Goal: Task Accomplishment & Management: Complete application form

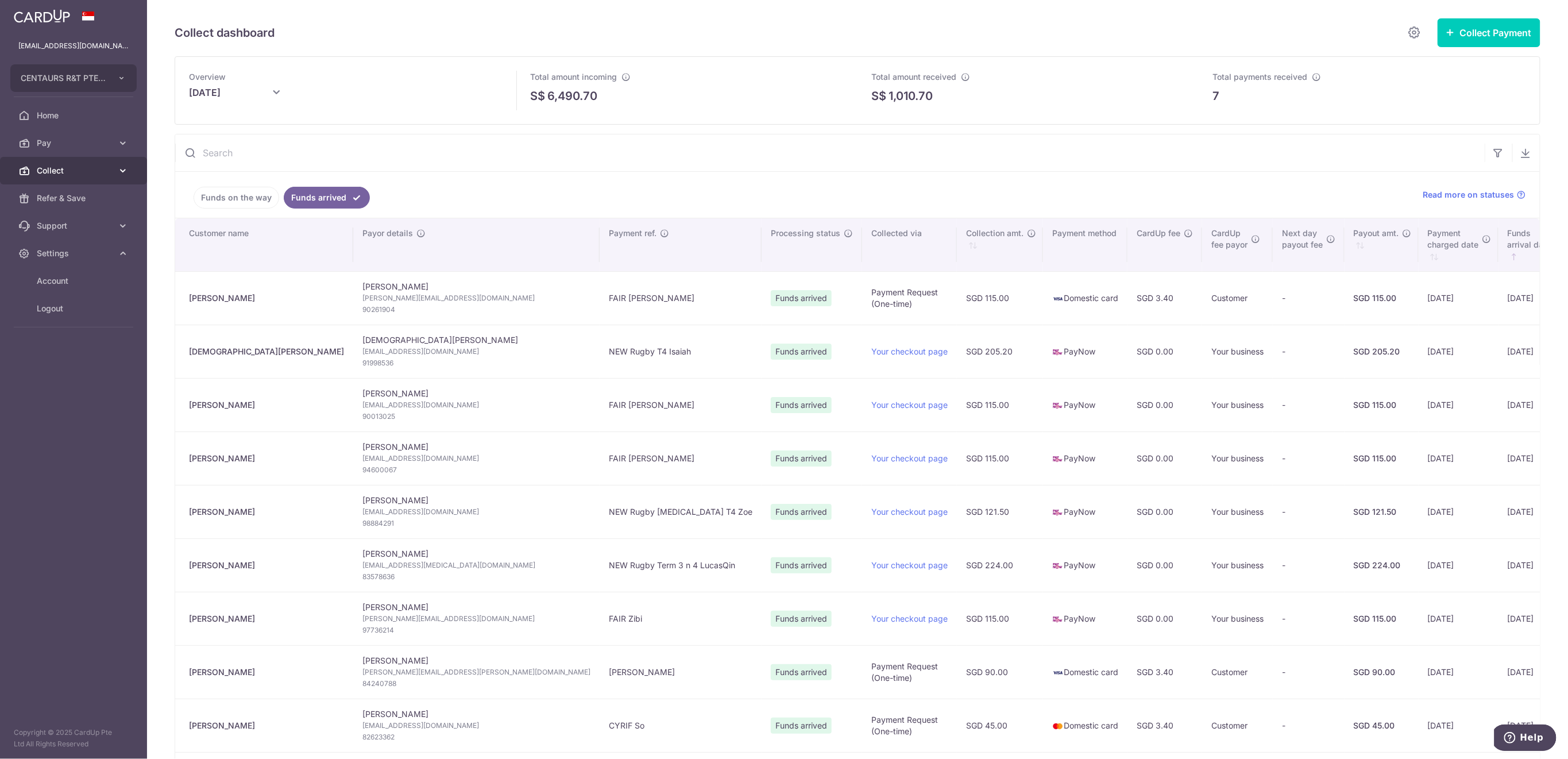
click at [87, 173] on span "Collect" at bounding box center [75, 170] width 76 height 12
click at [84, 252] on span "Payment Requests" at bounding box center [75, 254] width 76 height 12
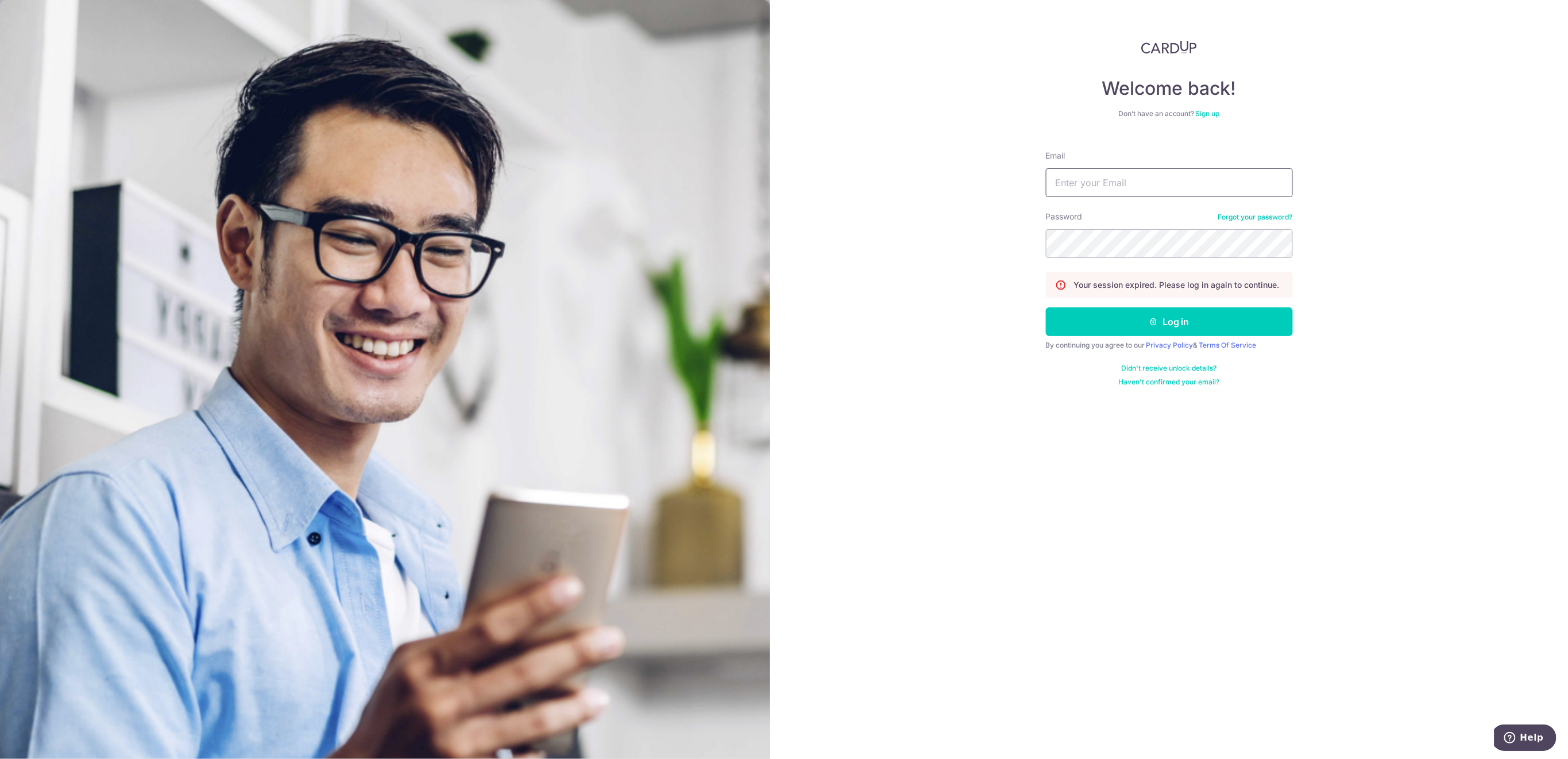
click at [1175, 184] on input "Email" at bounding box center [1170, 182] width 247 height 29
type input "finance@centaursgroup.com"
click at [1140, 312] on button "Log in" at bounding box center [1170, 321] width 247 height 29
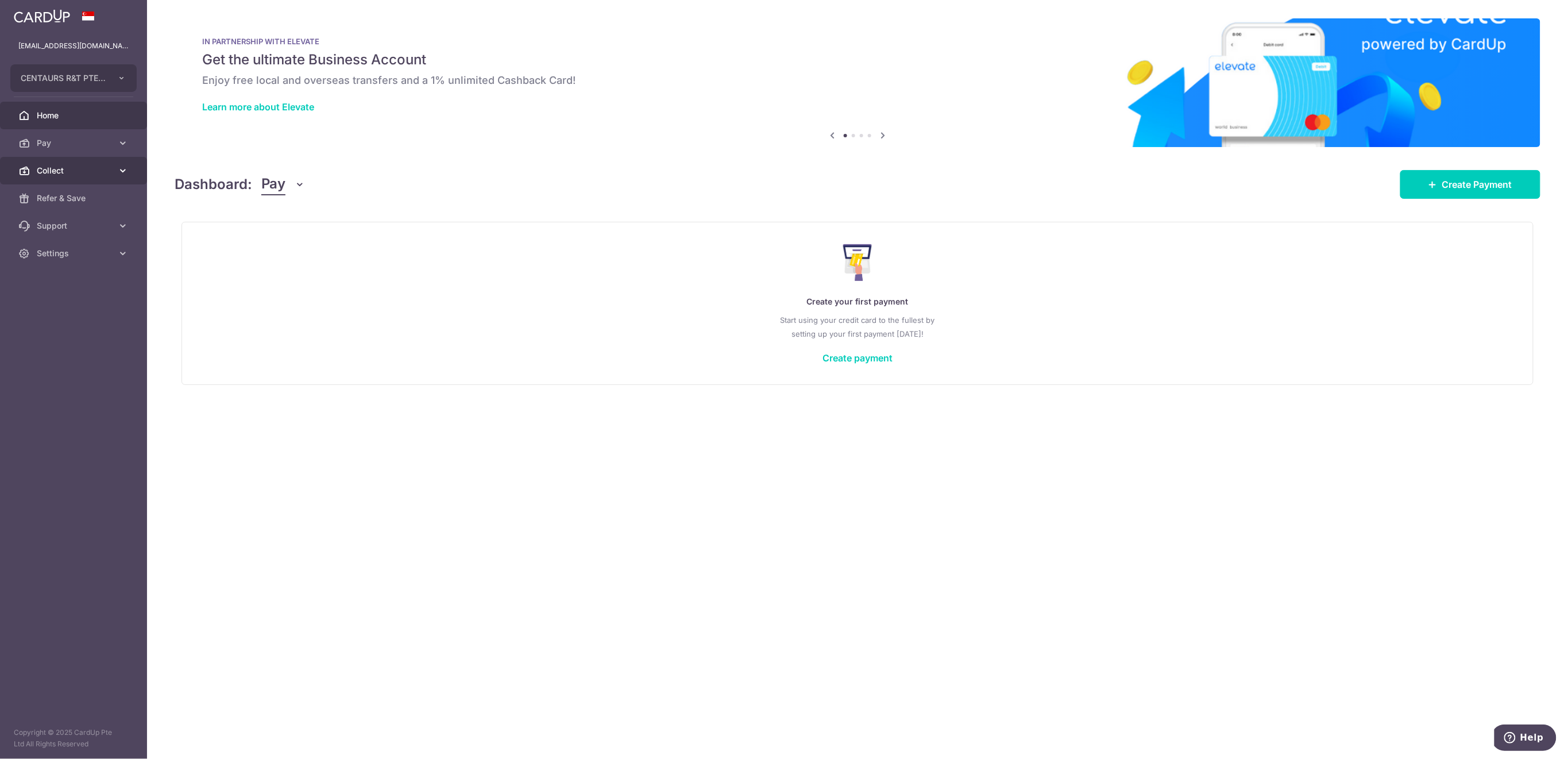
click at [71, 171] on span "Collect" at bounding box center [75, 170] width 76 height 12
click at [70, 249] on span "Payment Requests" at bounding box center [75, 254] width 76 height 12
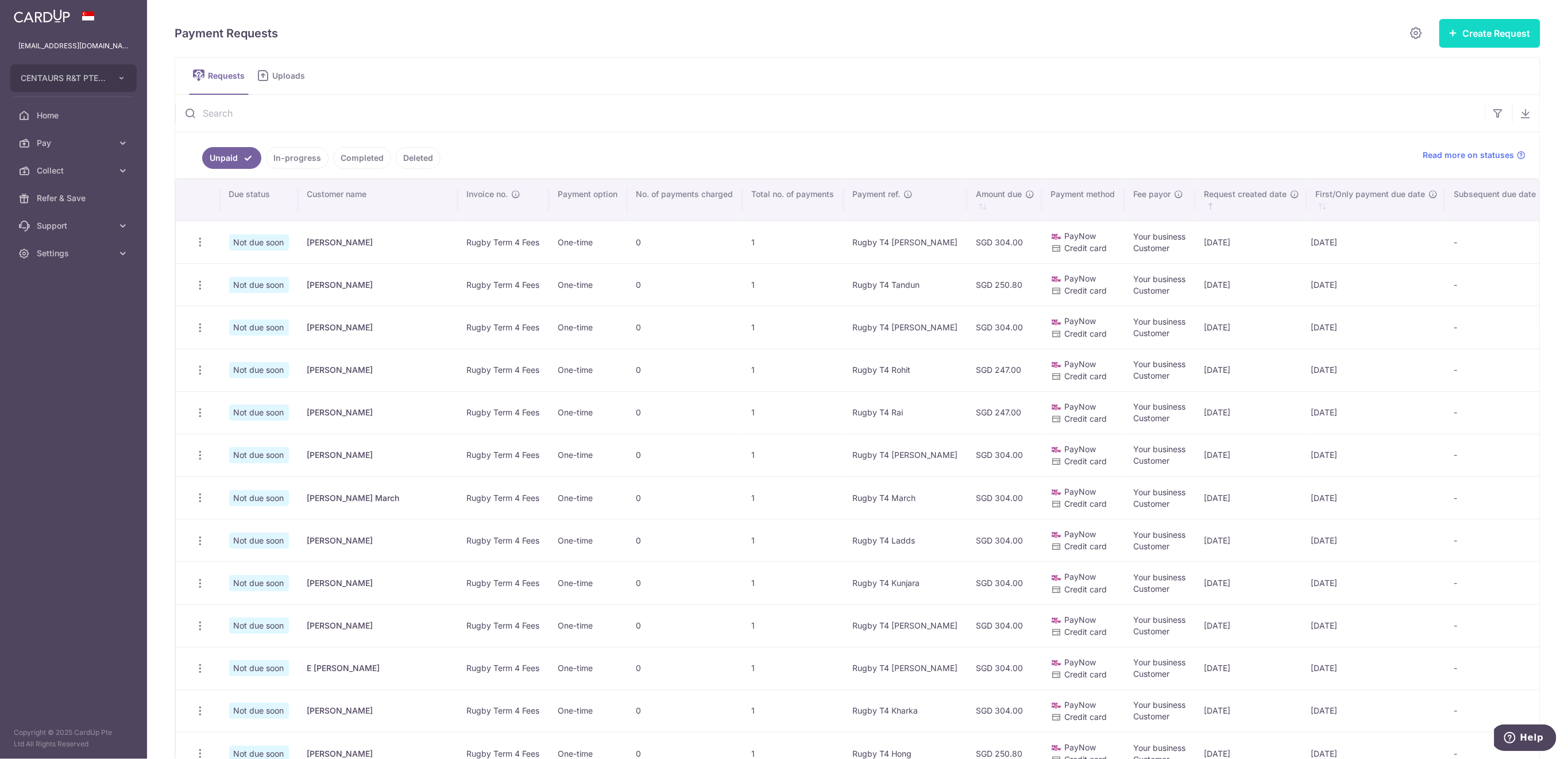
click at [1468, 34] on button "Create Request" at bounding box center [1490, 33] width 101 height 29
click at [1449, 93] on span "Multiple Requests" at bounding box center [1472, 97] width 118 height 14
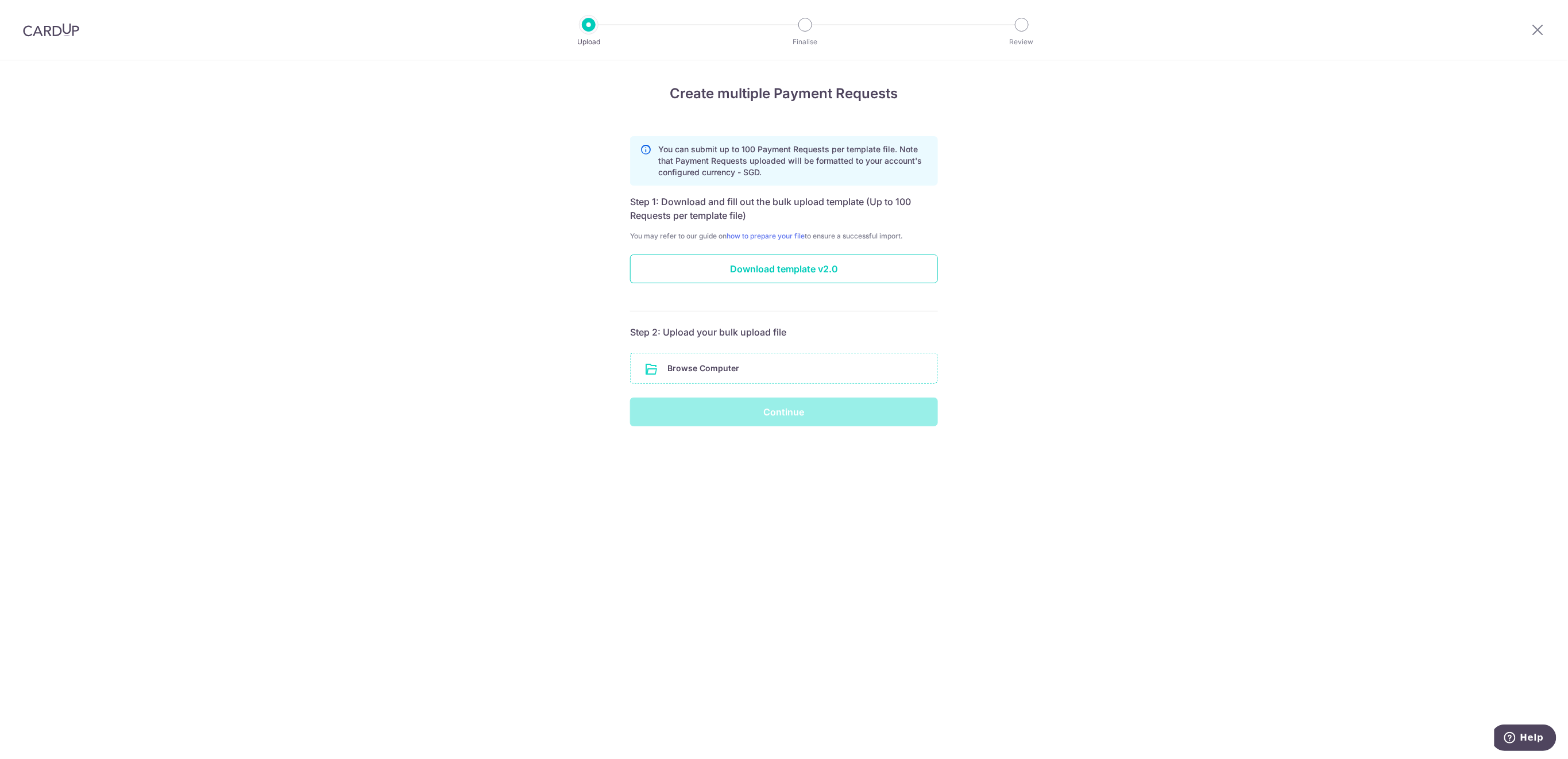
click at [735, 368] on input "file" at bounding box center [784, 368] width 307 height 30
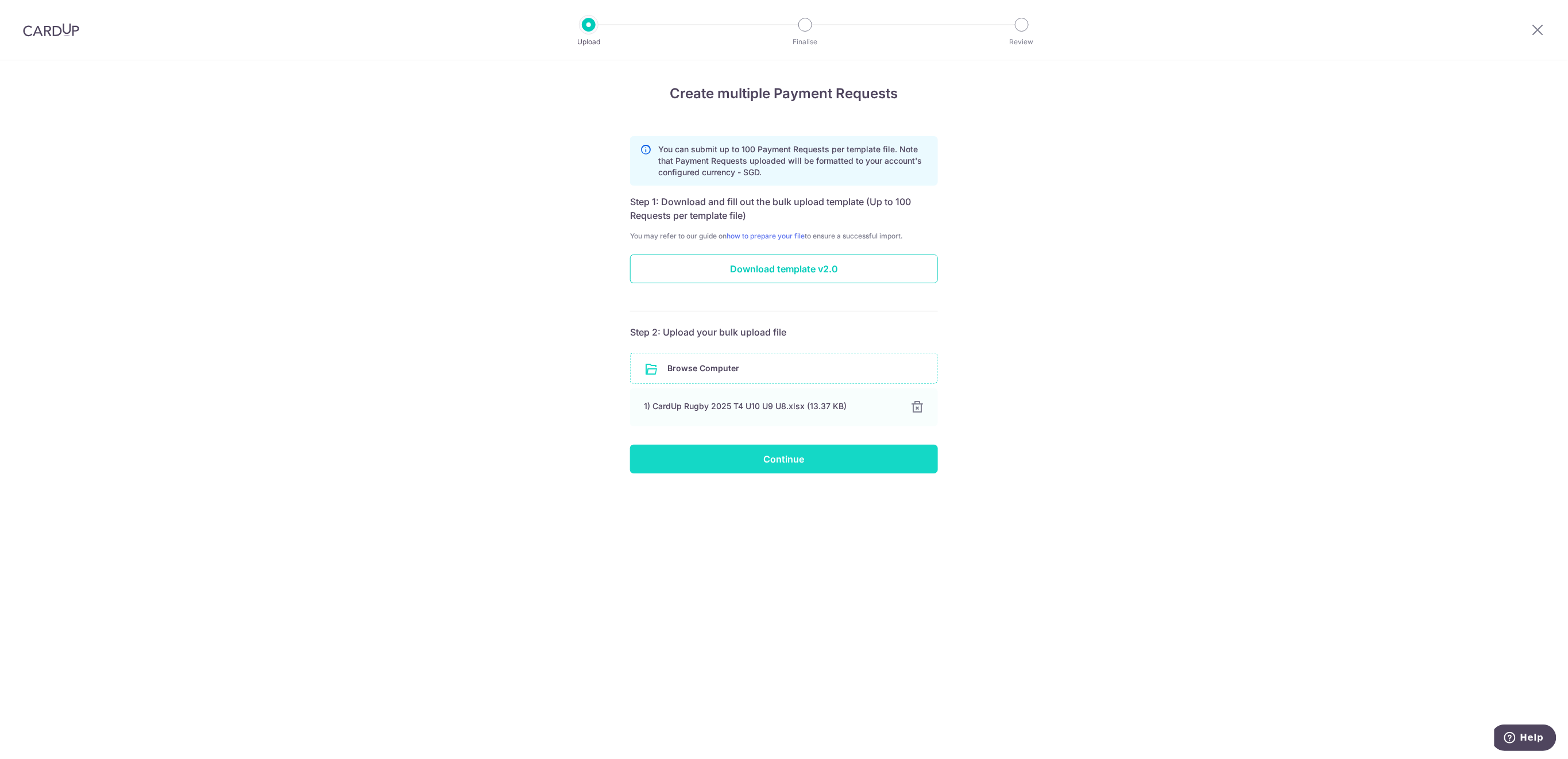
click at [809, 463] on input "Continue" at bounding box center [784, 458] width 308 height 29
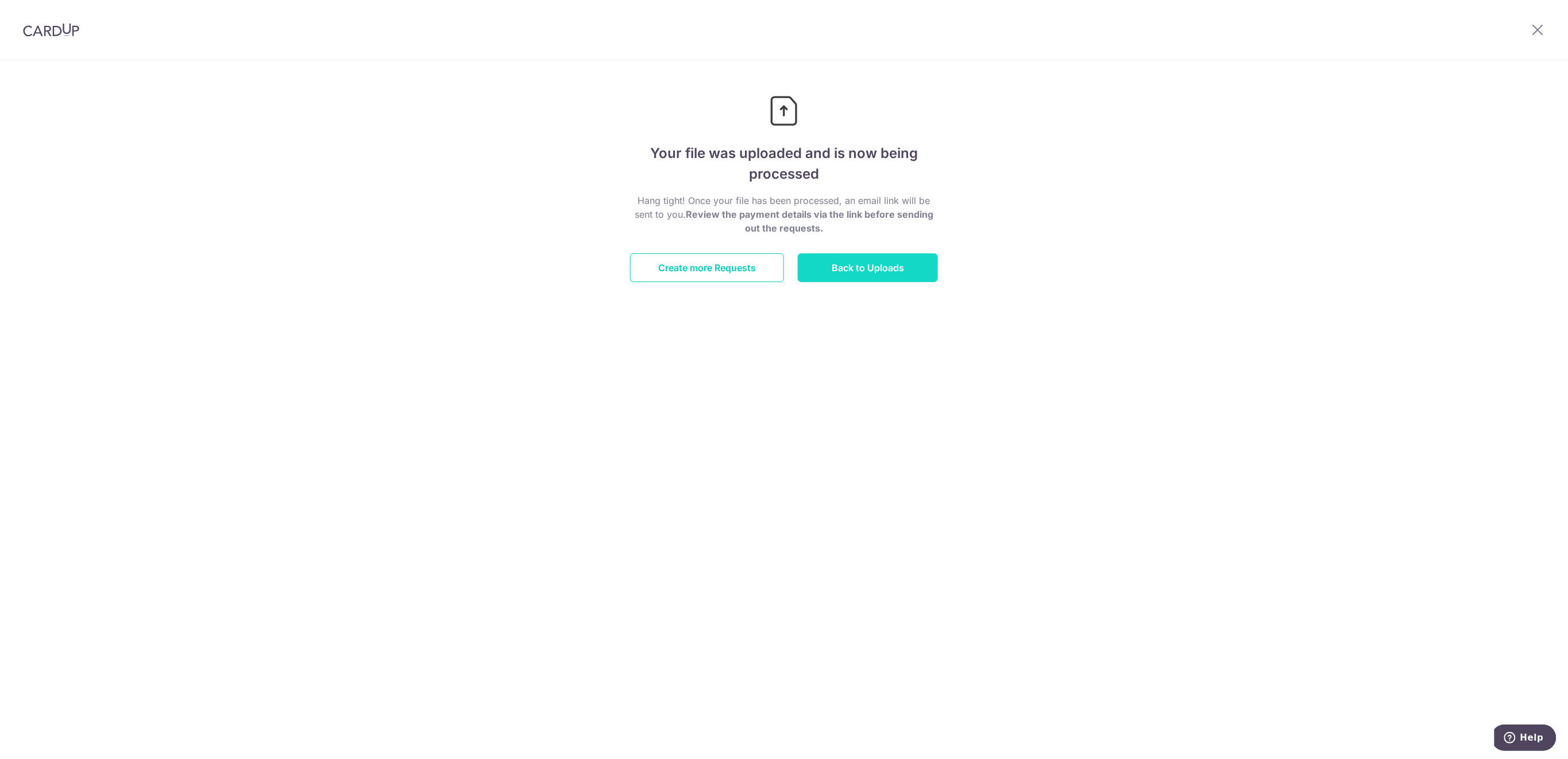
click at [828, 276] on link "Back to Uploads" at bounding box center [868, 267] width 140 height 29
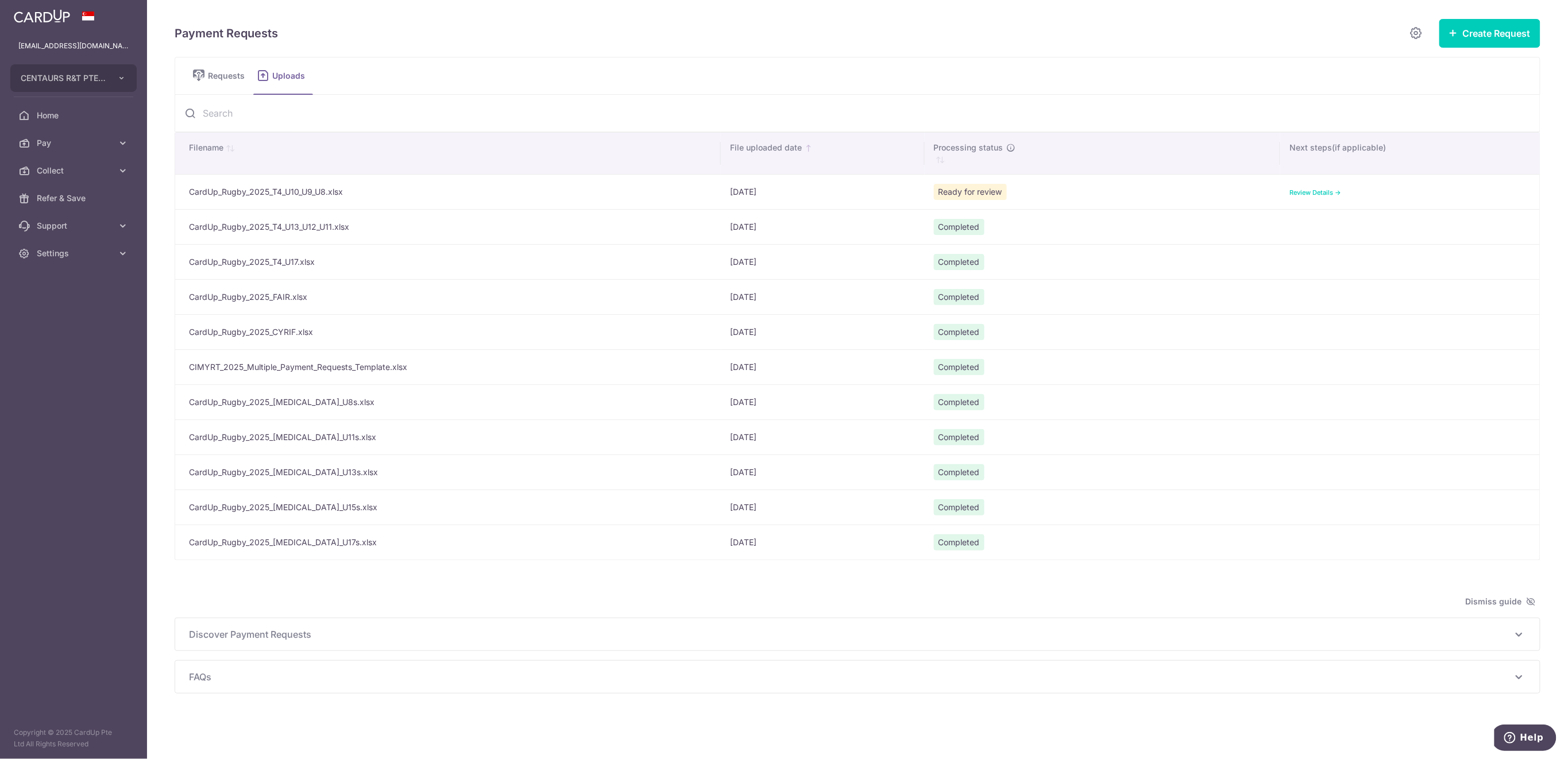
click at [1305, 192] on link "Review Details ->" at bounding box center [1315, 192] width 52 height 8
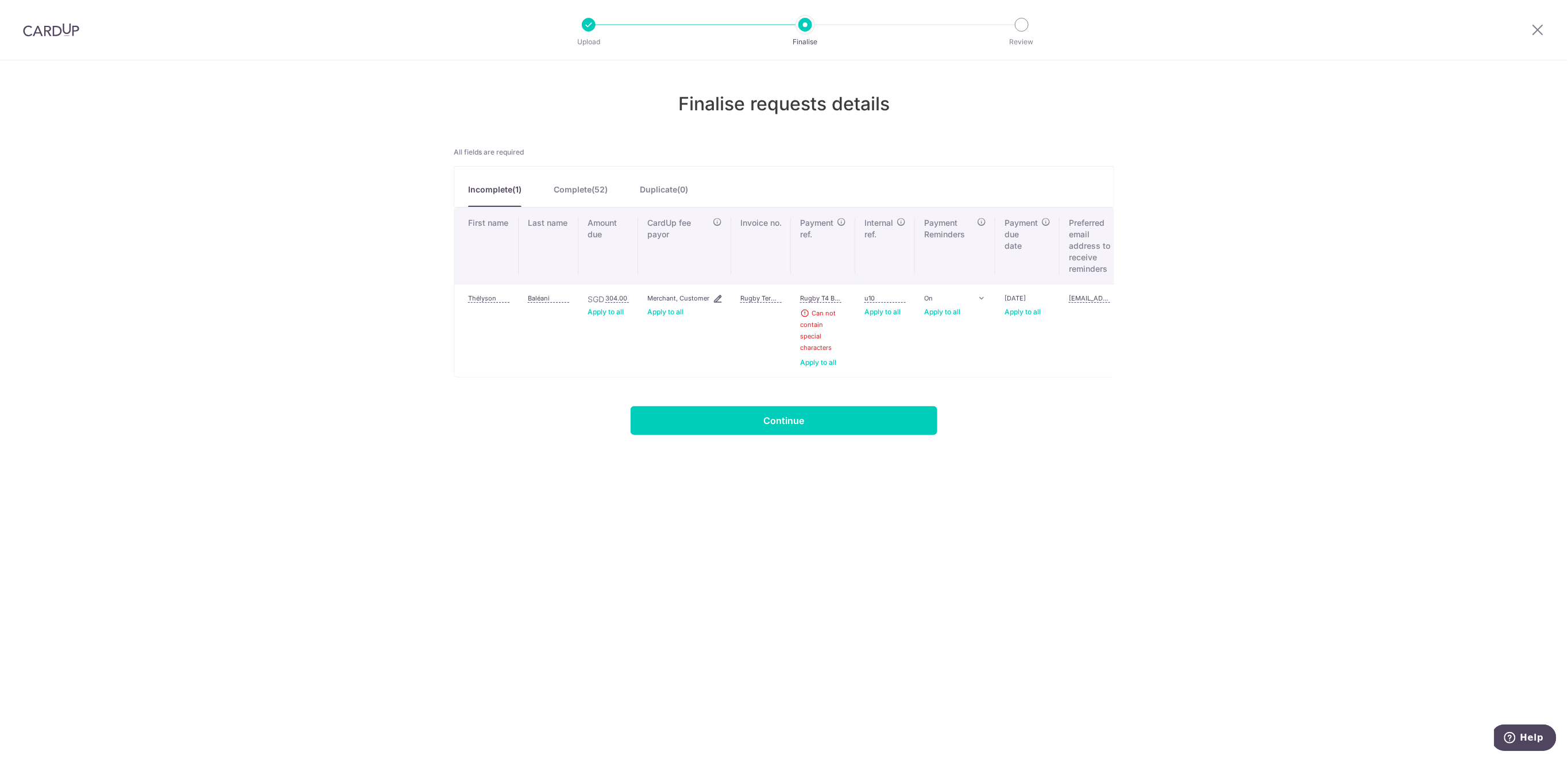
click at [822, 296] on input "Rugby T4 Baléani" at bounding box center [820, 298] width 42 height 10
type input "Rugby T4 Baleani"
click at [821, 361] on link "Apply to all" at bounding box center [817, 362] width 36 height 10
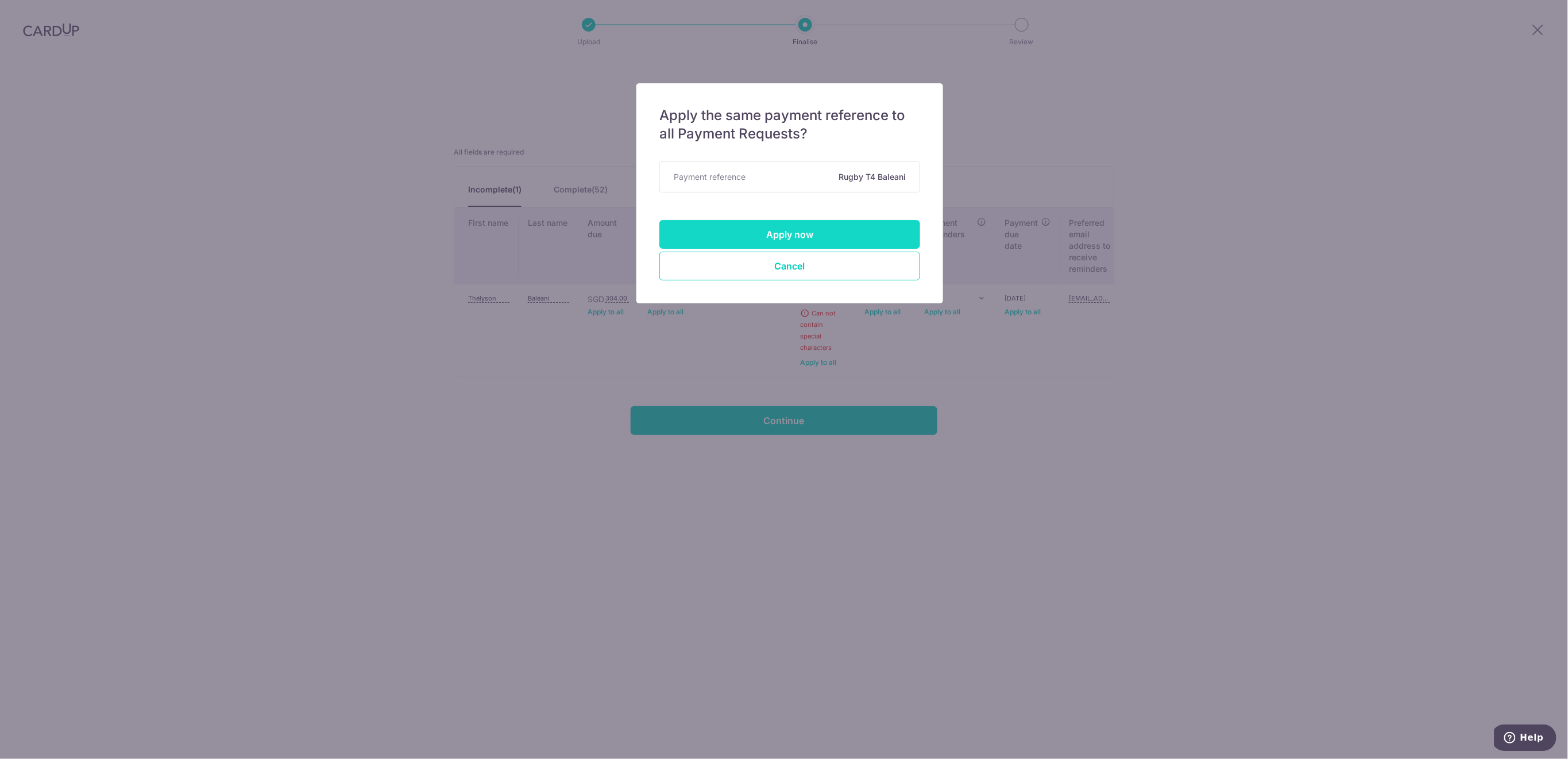
click at [851, 235] on button "Apply now" at bounding box center [789, 234] width 261 height 29
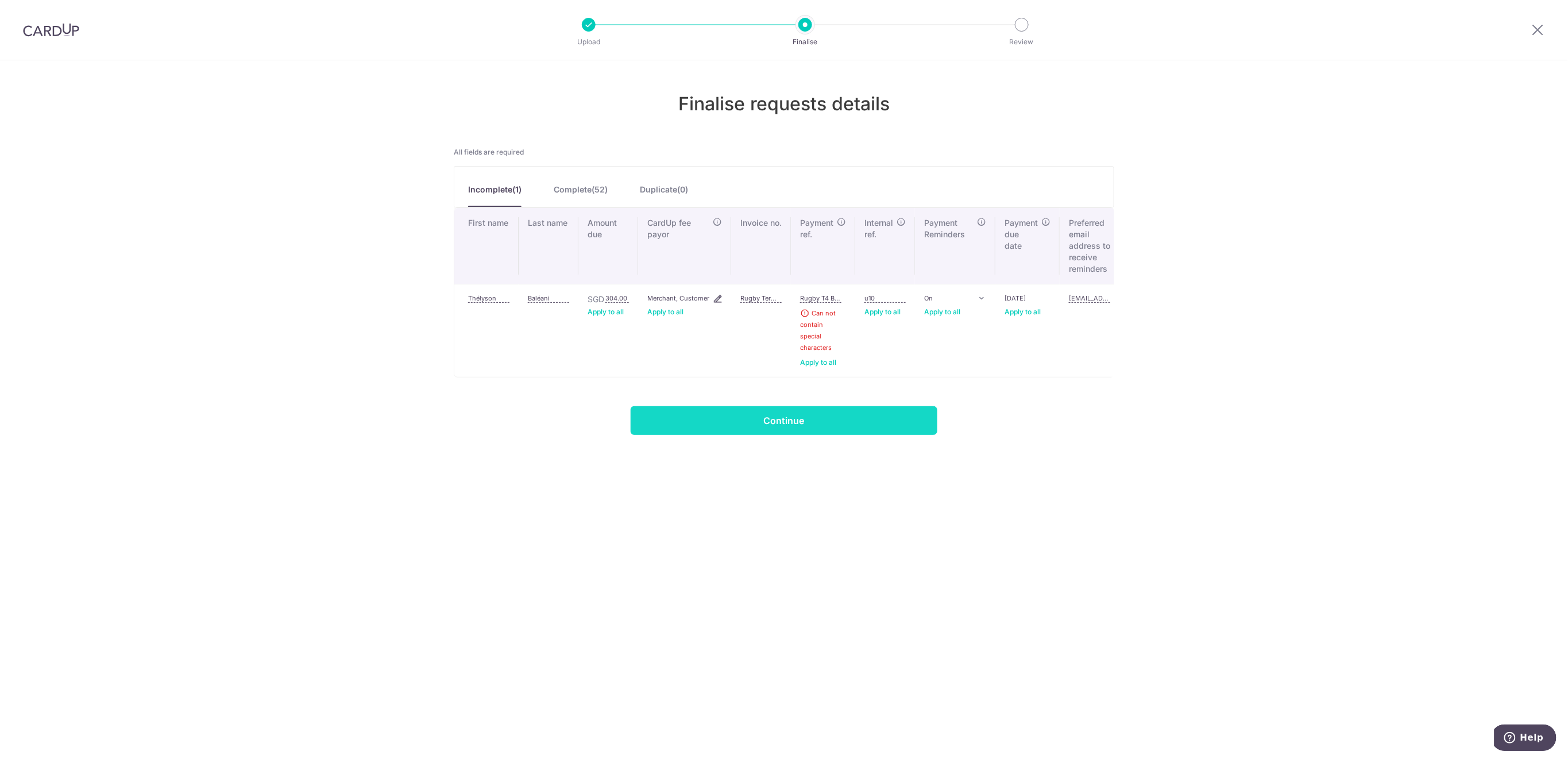
click at [885, 427] on input "Continue" at bounding box center [784, 420] width 307 height 29
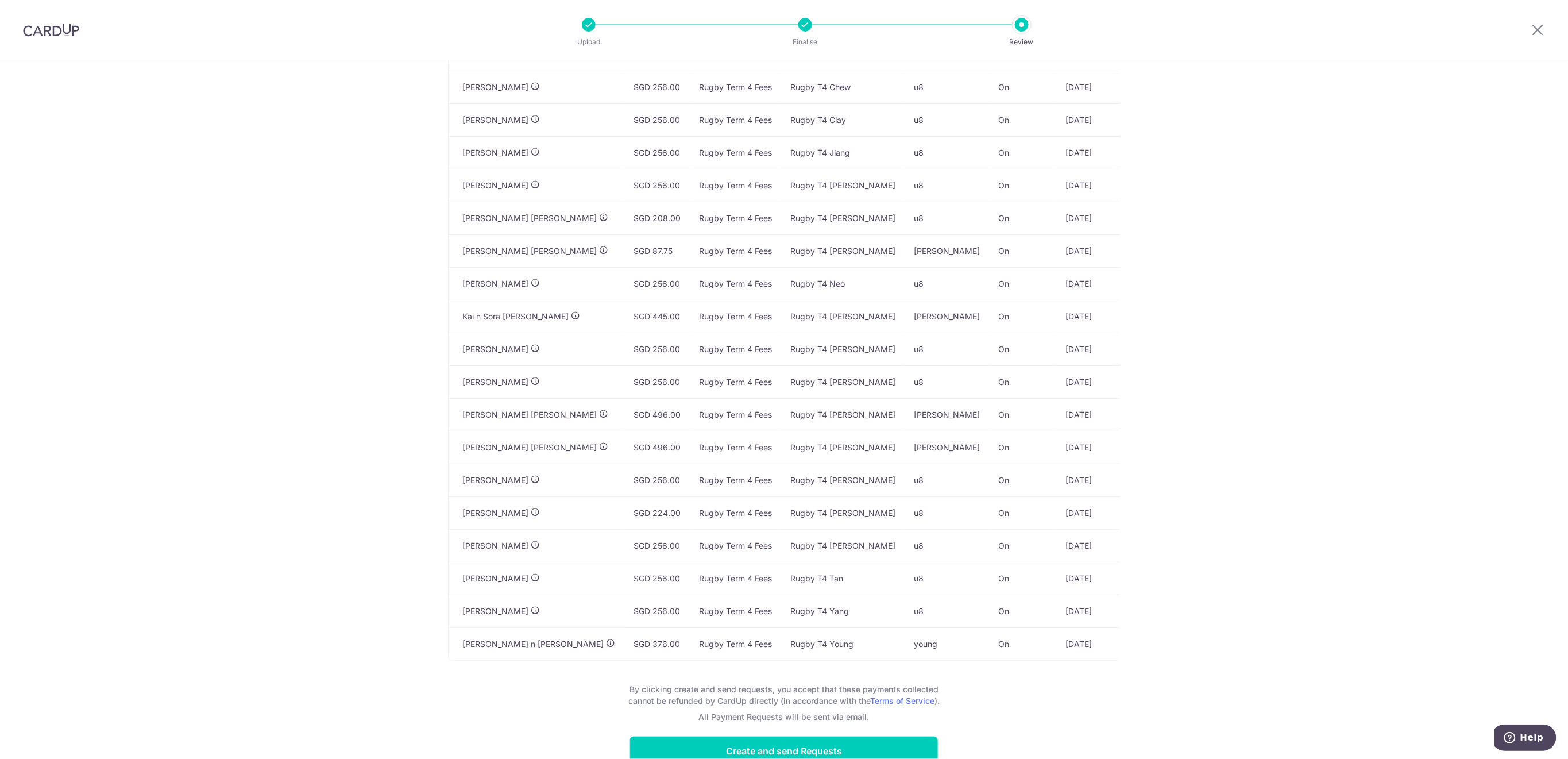
scroll to position [60, 0]
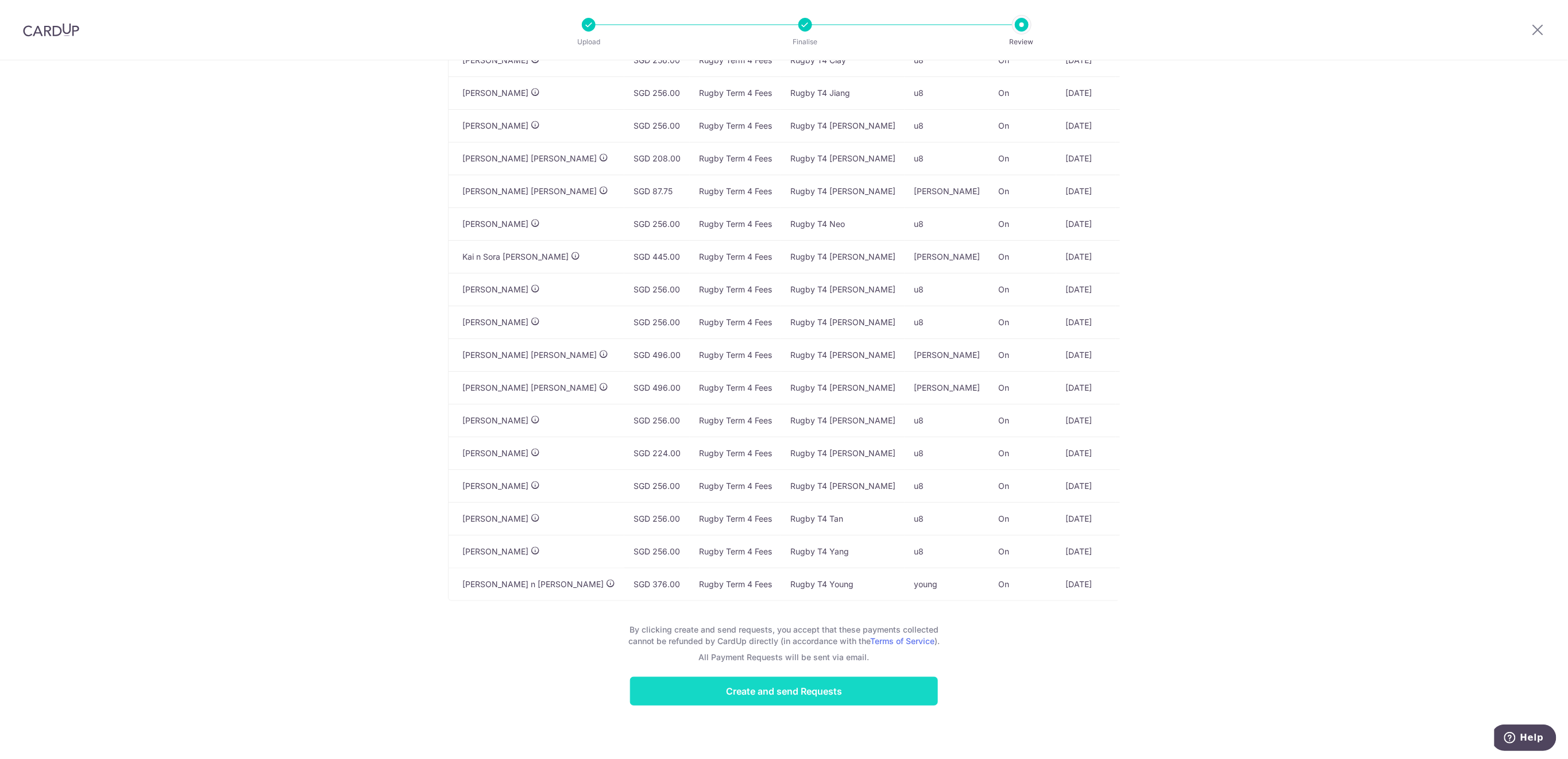
click at [919, 698] on input "Create and send Requests" at bounding box center [784, 691] width 308 height 29
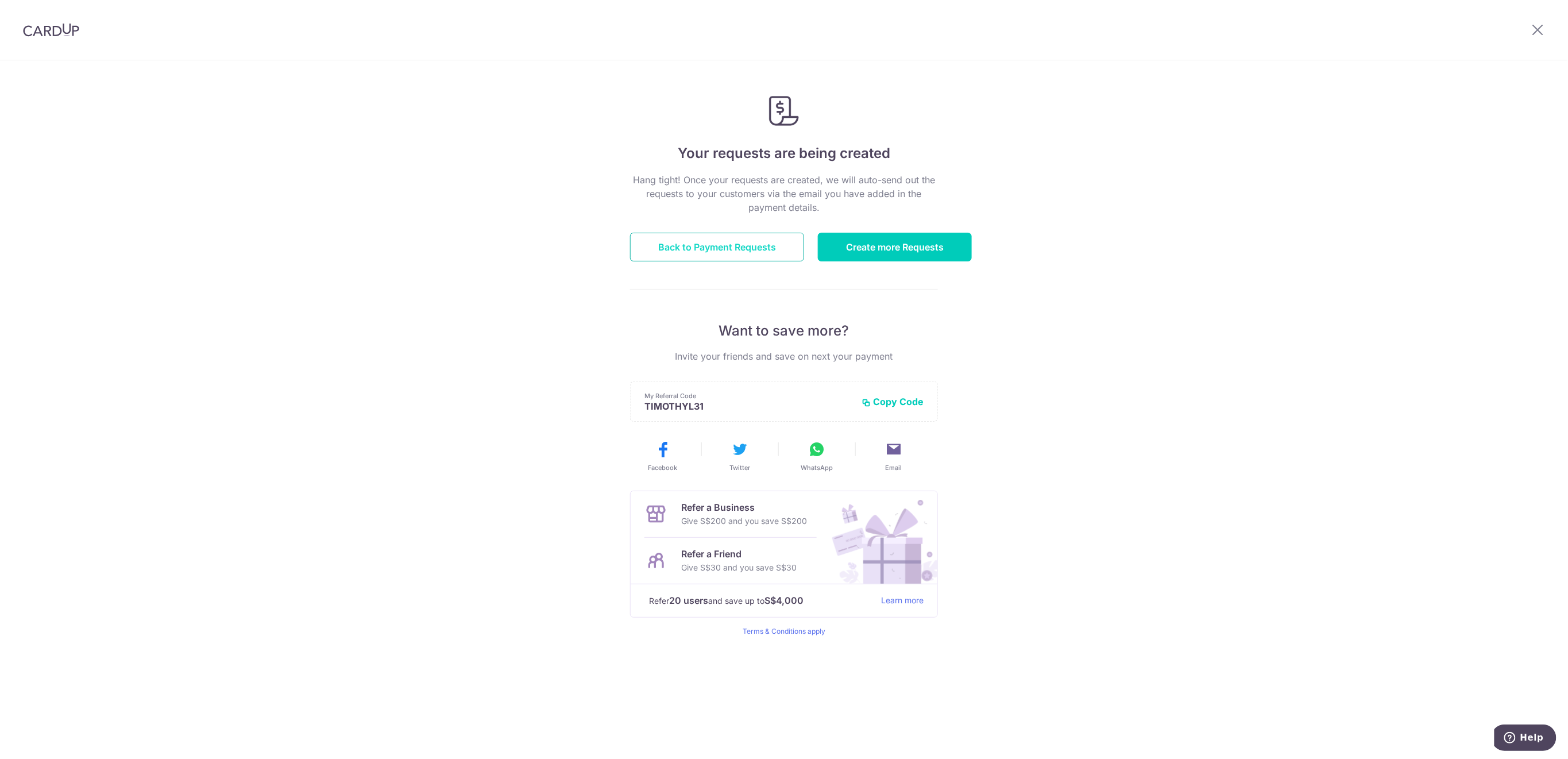
click at [766, 246] on link "Back to Payment Requests" at bounding box center [717, 246] width 174 height 29
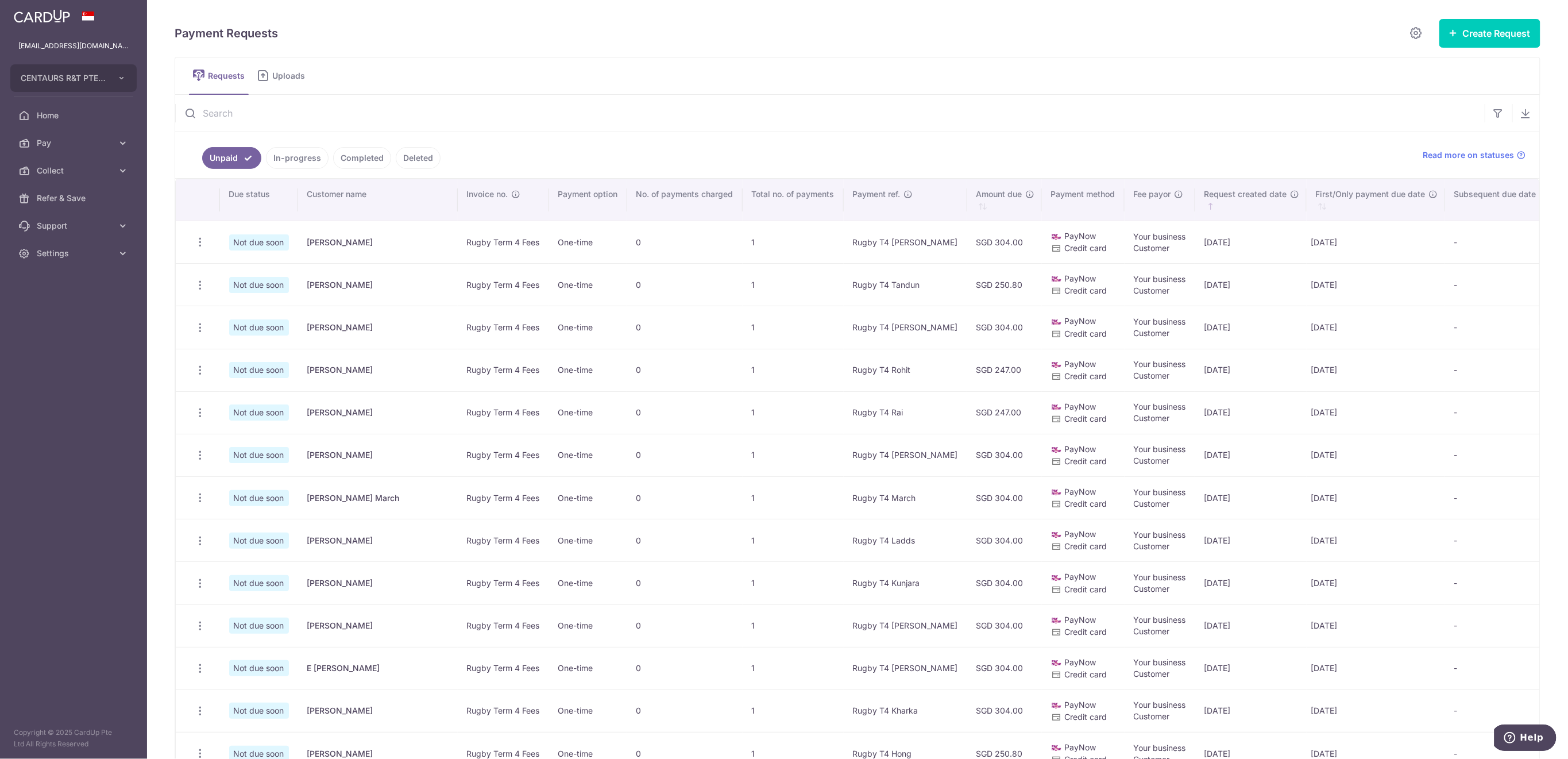
click at [273, 75] on span "Uploads" at bounding box center [292, 76] width 41 height 12
click at [59, 172] on span "Collect" at bounding box center [75, 170] width 76 height 12
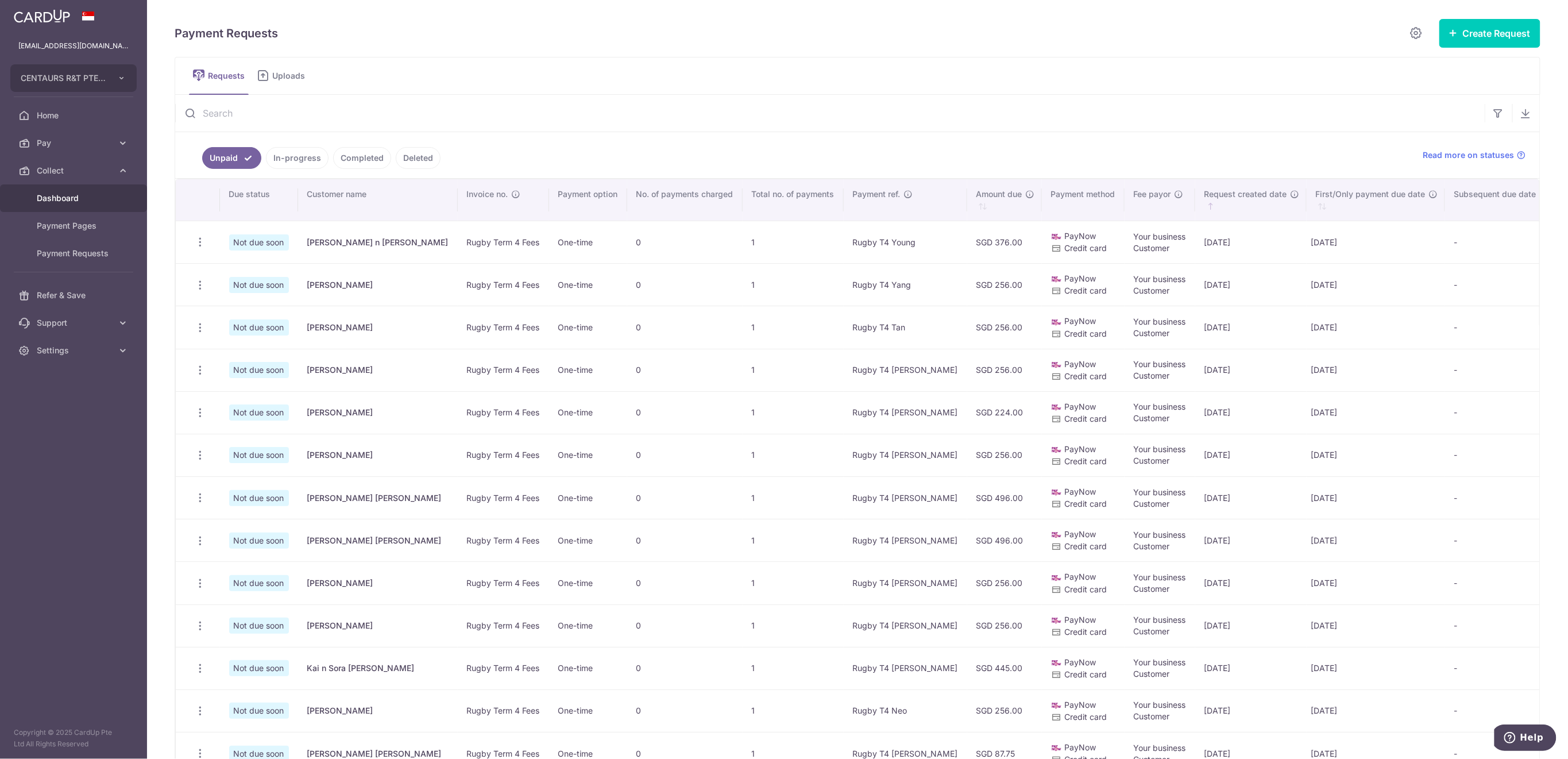
click at [63, 201] on span "Dashboard" at bounding box center [75, 198] width 76 height 12
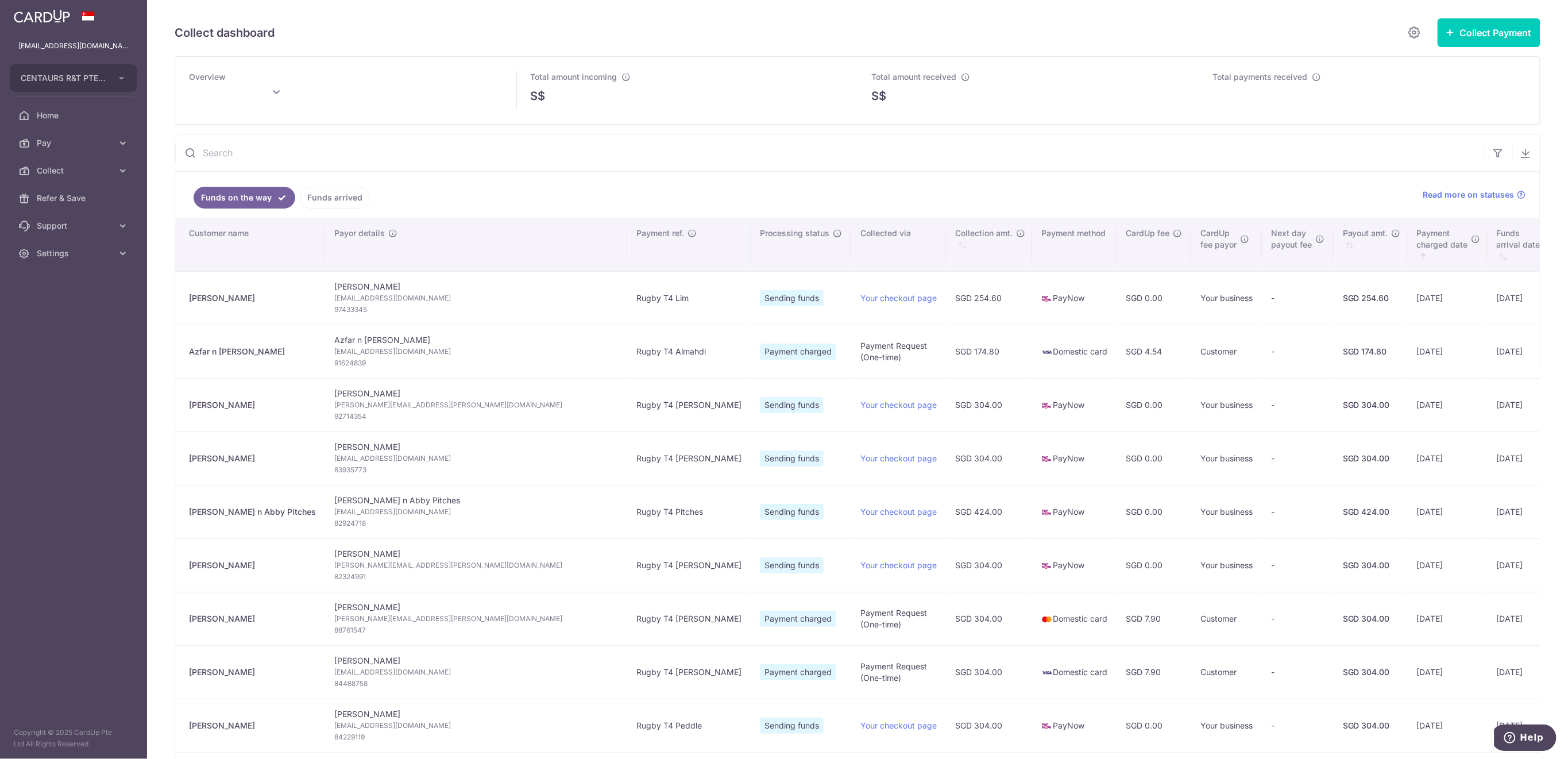
type input "[DATE]"
click at [350, 195] on link "Funds arrived" at bounding box center [335, 197] width 70 height 22
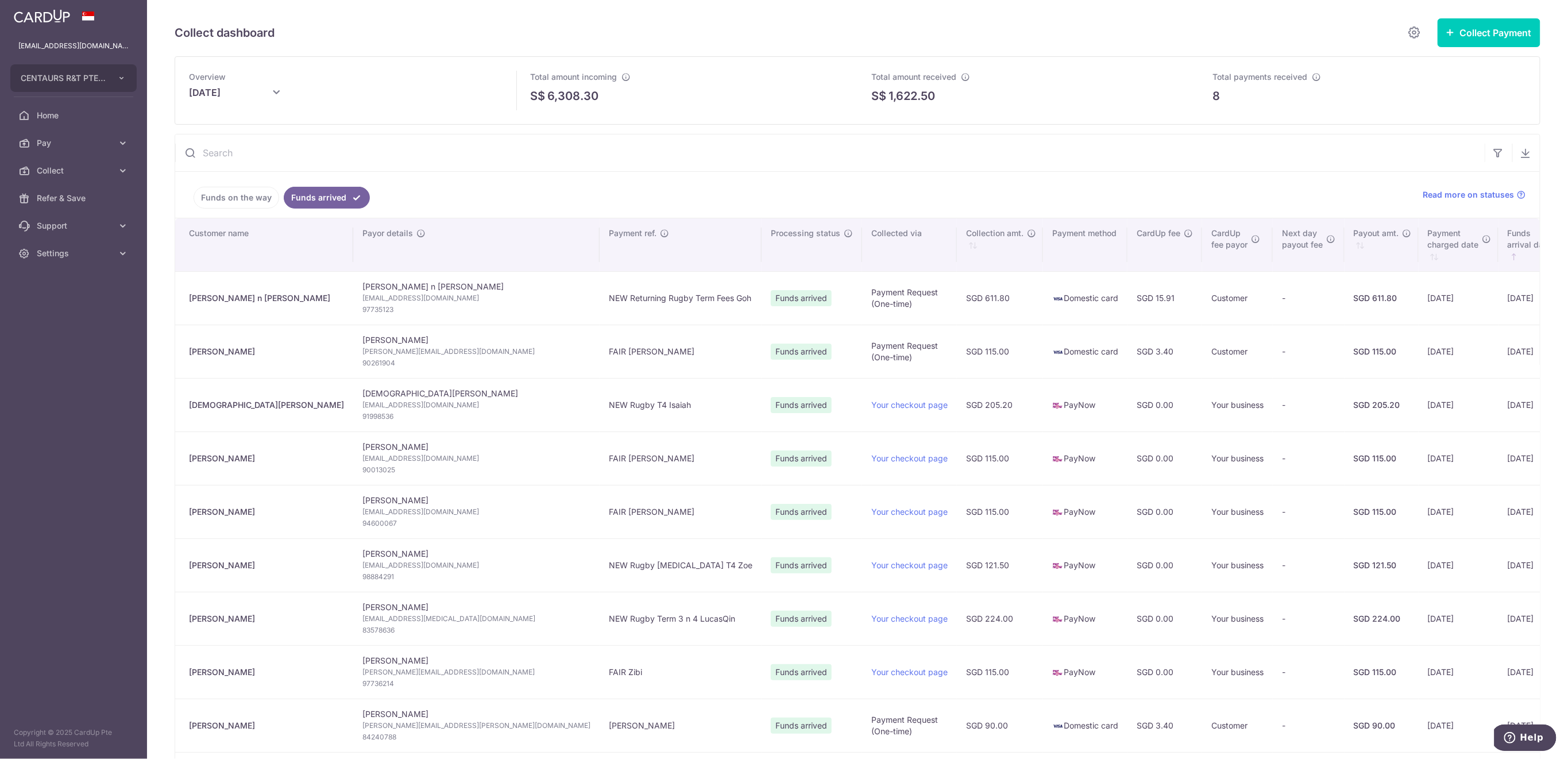
click at [224, 203] on link "Funds on the way" at bounding box center [236, 197] width 86 height 22
